Goal: Task Accomplishment & Management: Manage account settings

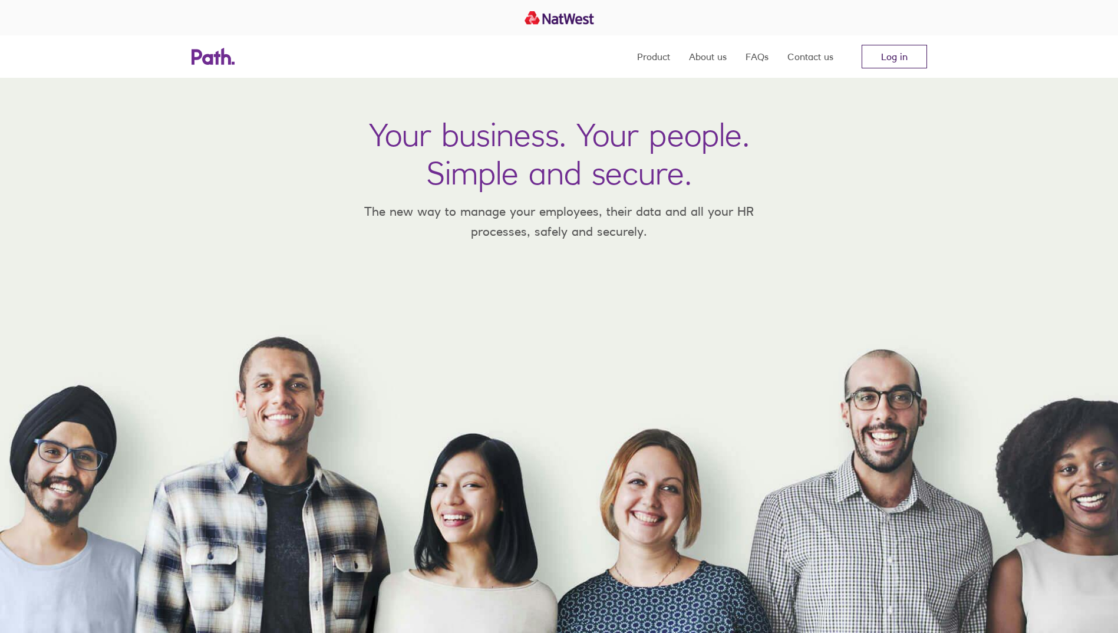
click at [883, 52] on link "Log in" at bounding box center [894, 57] width 65 height 24
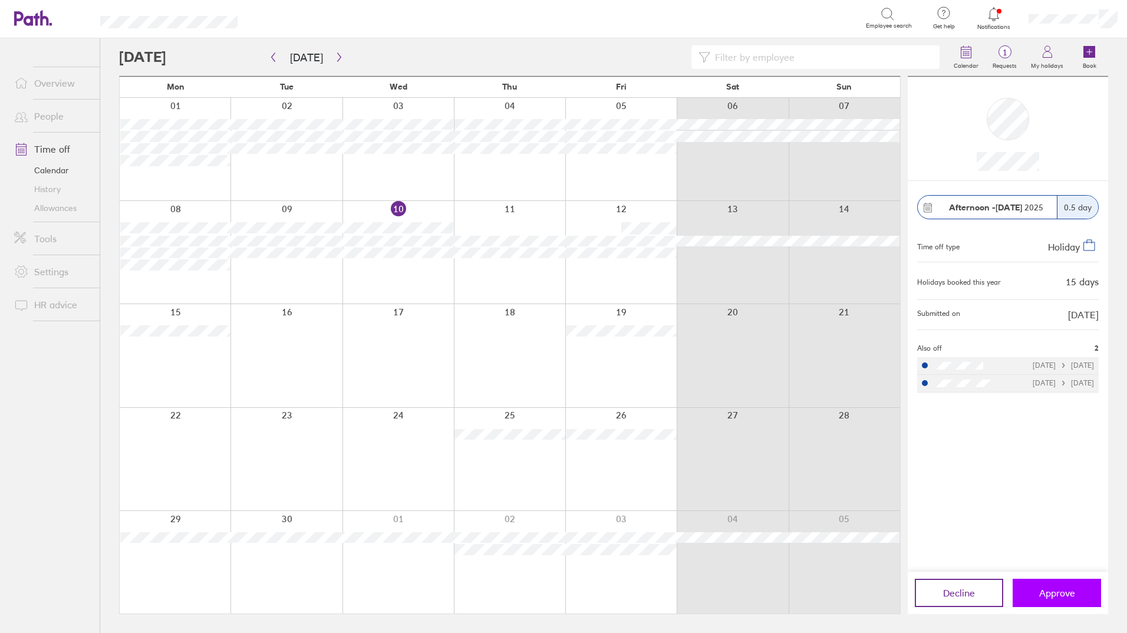
click at [1076, 592] on button "Approve" at bounding box center [1057, 593] width 88 height 28
